Goal: Information Seeking & Learning: Check status

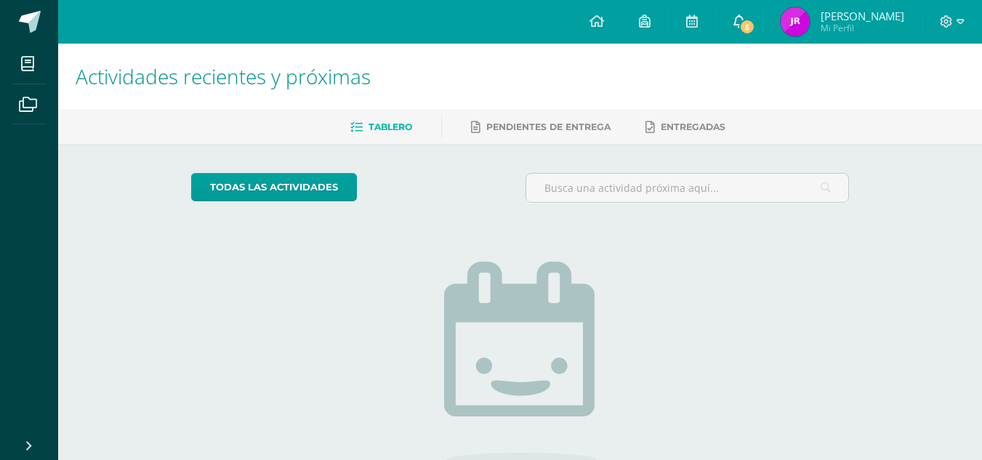
click at [762, 11] on link "5" at bounding box center [739, 22] width 47 height 44
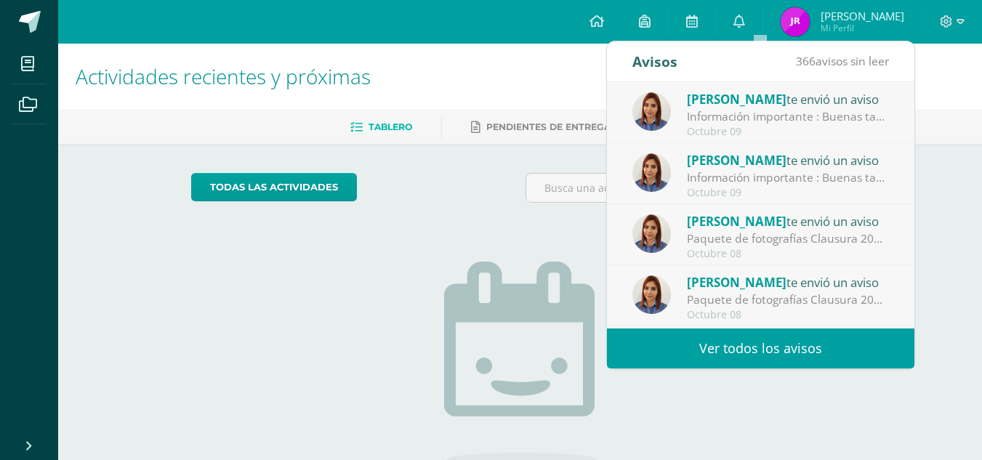
click at [789, 110] on div "Información importante : Buenas tardes estimados padres de familia y estudiante…" at bounding box center [788, 116] width 202 height 17
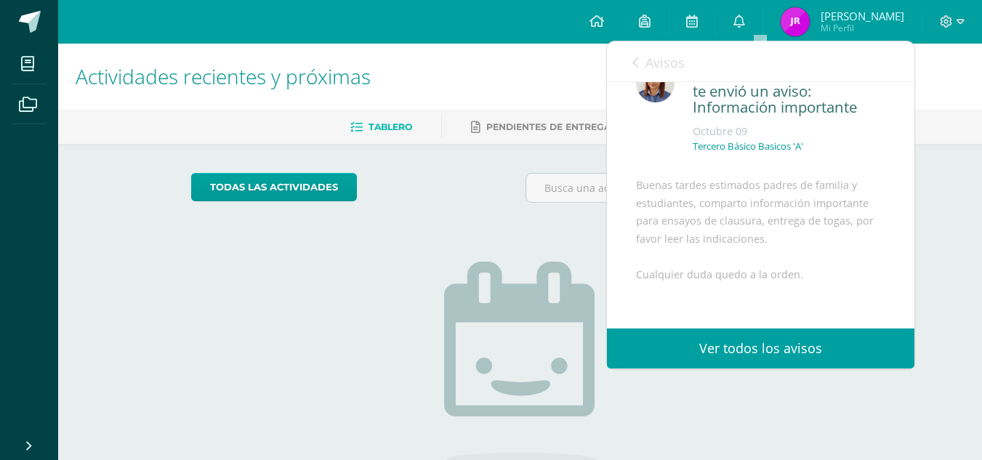
scroll to position [49, 0]
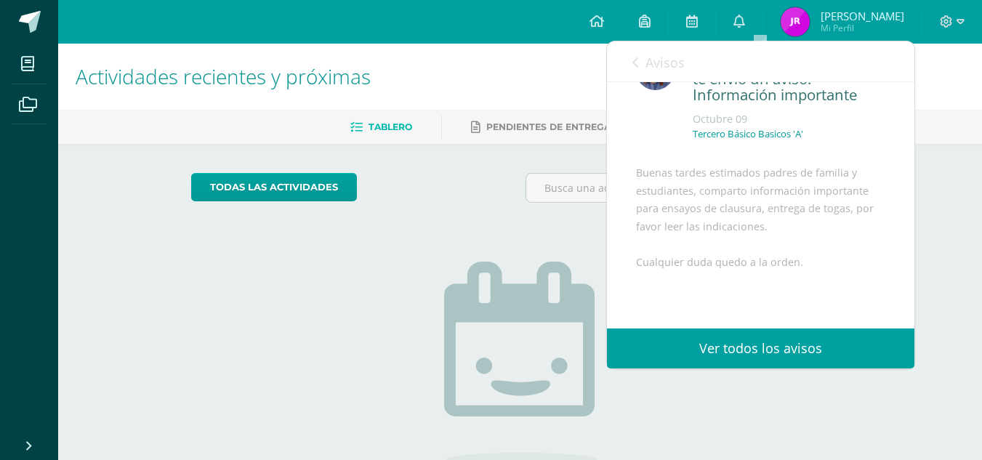
click at [617, 68] on div "Avisos 365 avisos sin leer Avisos" at bounding box center [760, 61] width 307 height 41
click at [632, 62] on icon at bounding box center [635, 63] width 6 height 12
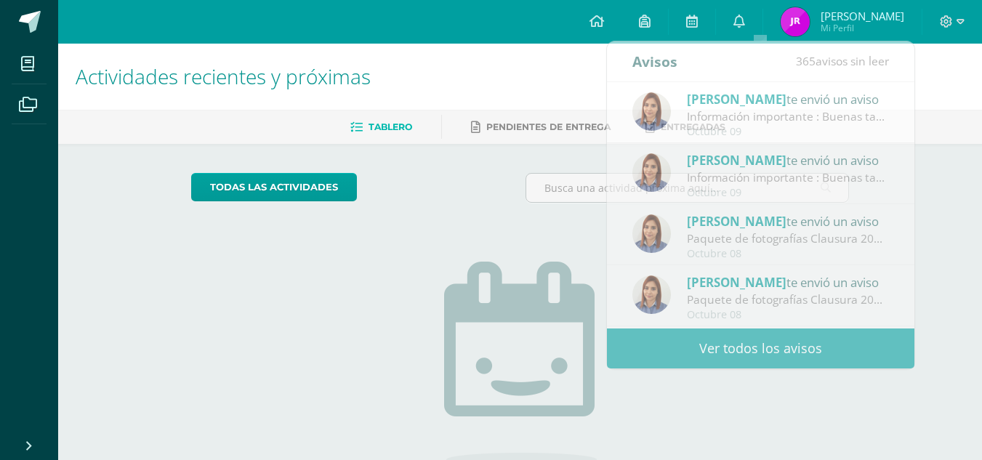
click at [546, 52] on h1 "Actividades recientes y próximas" at bounding box center [520, 77] width 889 height 66
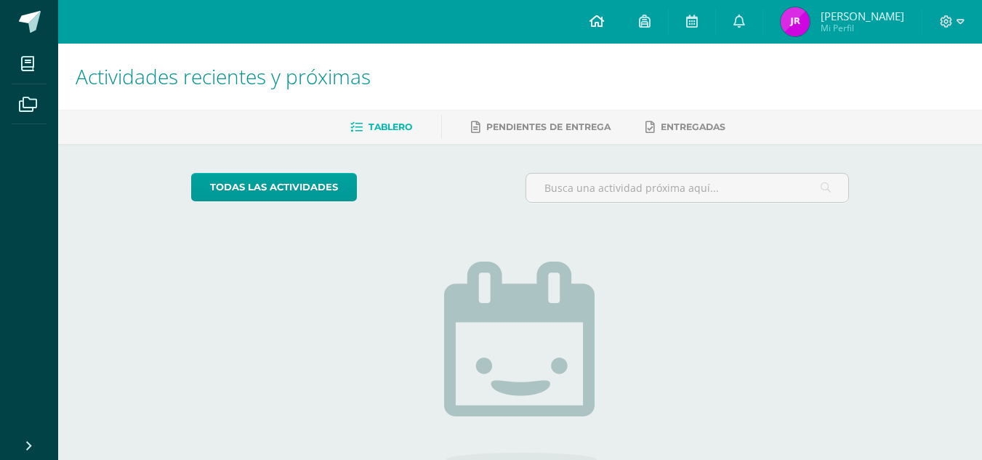
click at [604, 19] on icon at bounding box center [596, 21] width 15 height 13
click at [847, 4] on link "Jacobo Zahir Mi Perfil" at bounding box center [842, 22] width 158 height 44
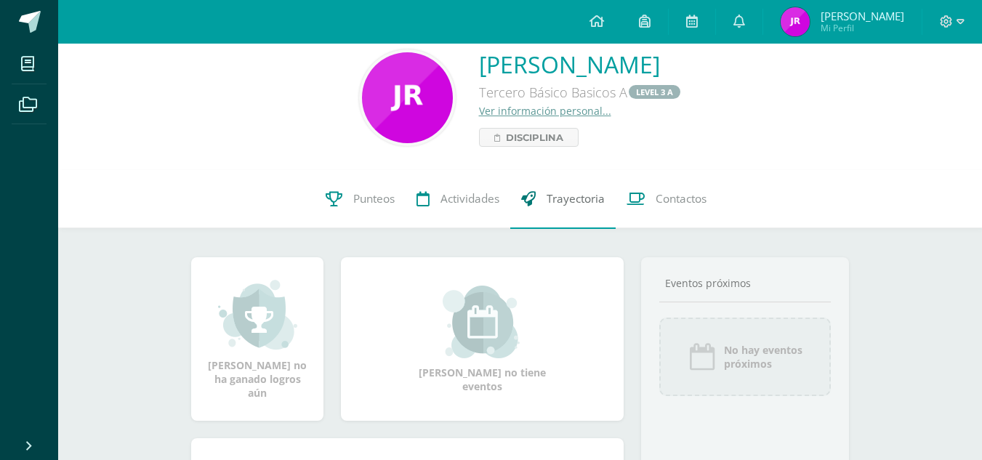
scroll to position [49, 0]
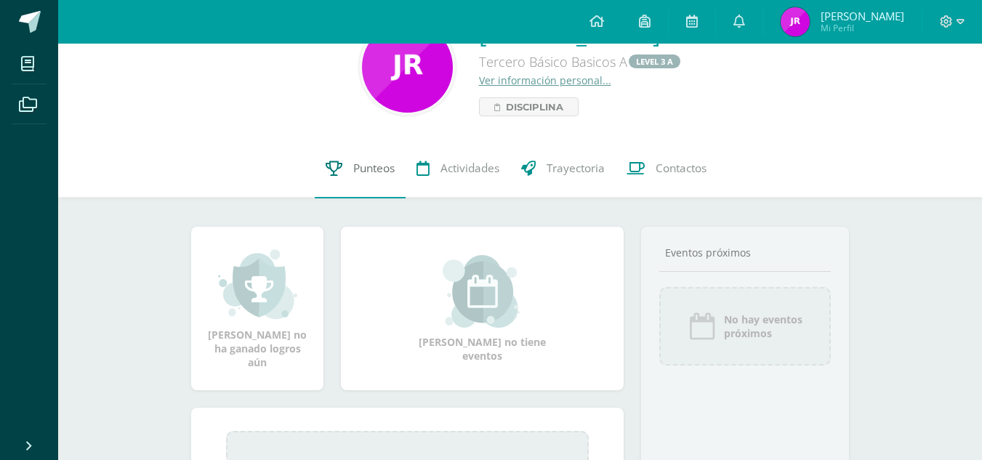
click at [360, 170] on span "Punteos" at bounding box center [373, 168] width 41 height 15
click at [358, 164] on span "Punteos" at bounding box center [373, 168] width 41 height 15
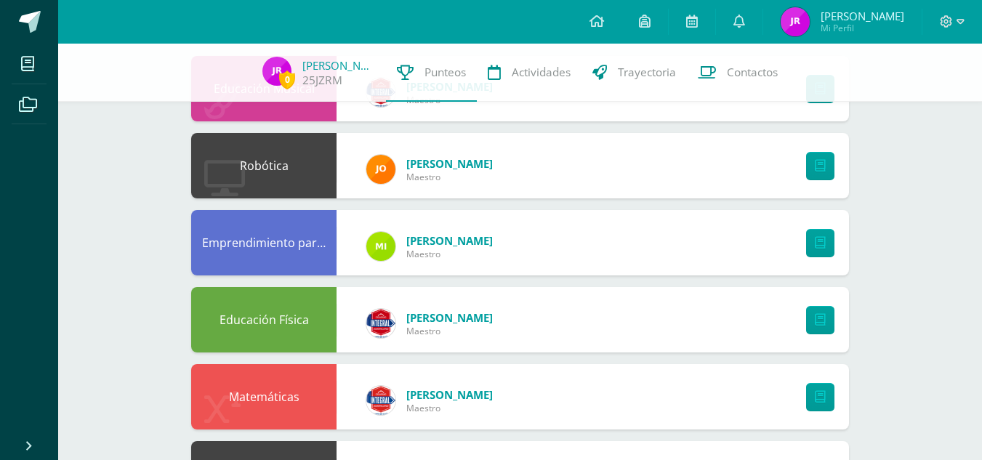
scroll to position [194, 0]
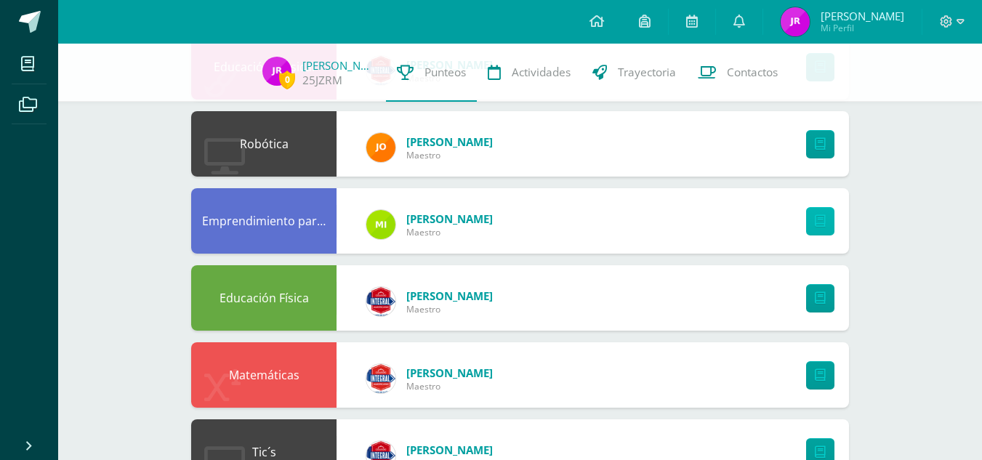
click at [828, 233] on link at bounding box center [820, 221] width 28 height 28
click at [699, 164] on div "Robótica Juan Estrada Maestro" at bounding box center [520, 143] width 658 height 65
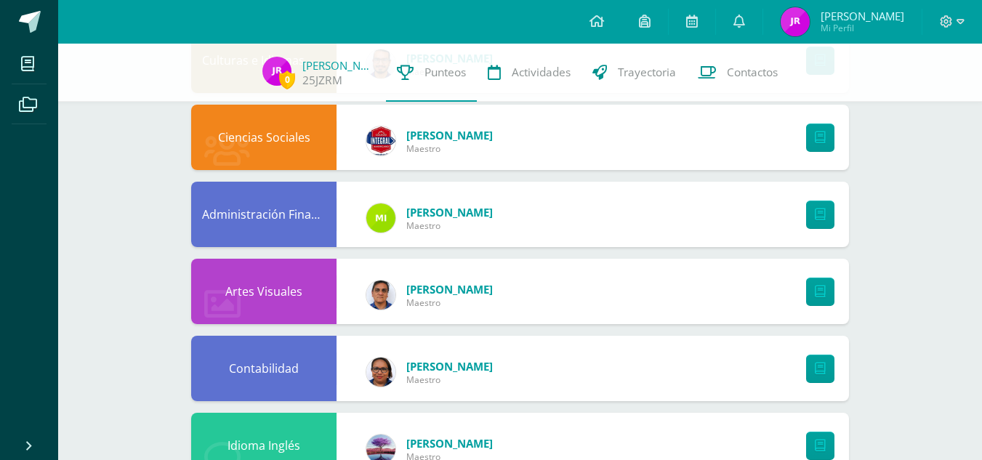
scroll to position [823, 0]
